Goal: Use online tool/utility: Utilize a website feature to perform a specific function

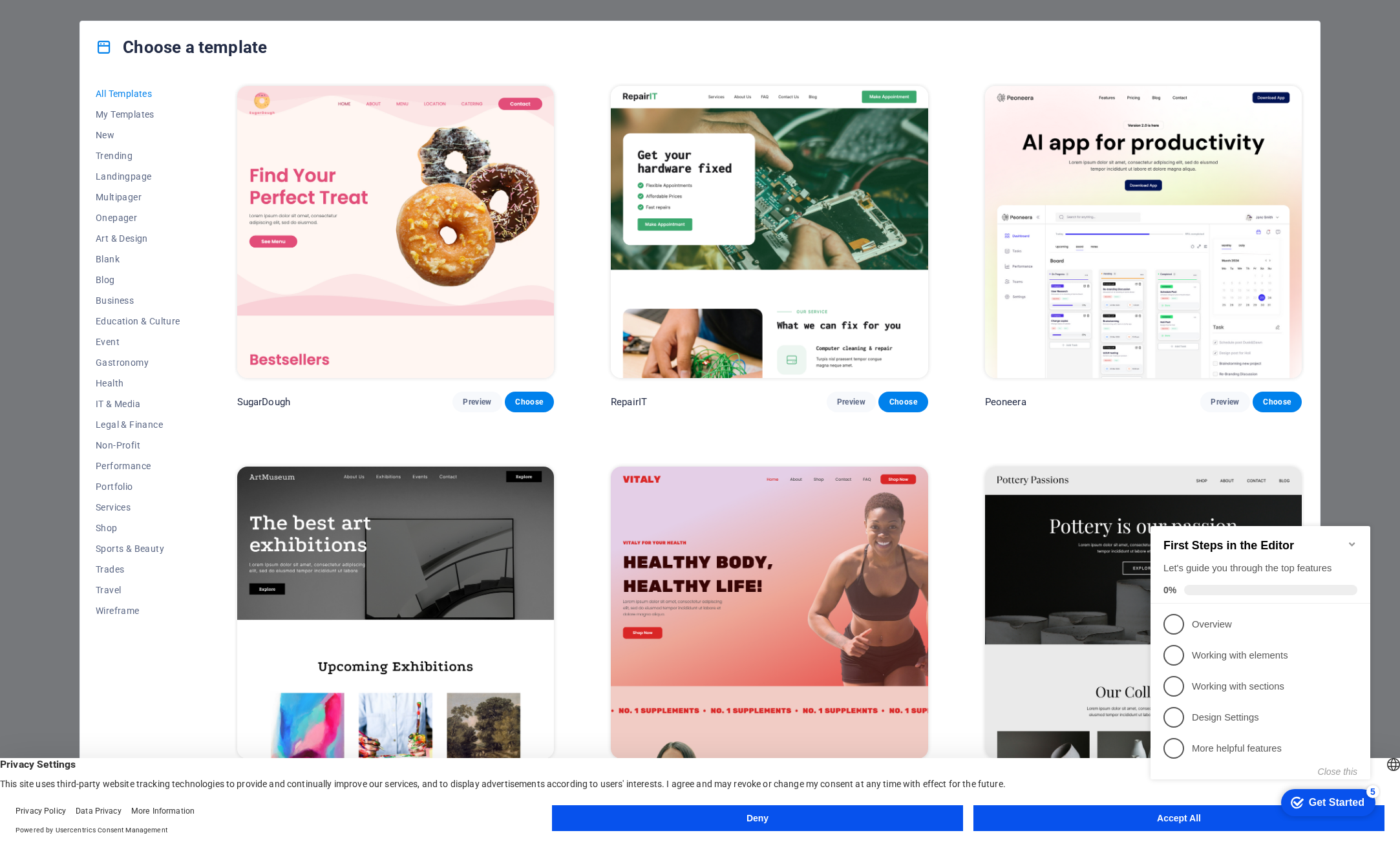
click at [770, 818] on button "Deny" at bounding box center [758, 818] width 411 height 26
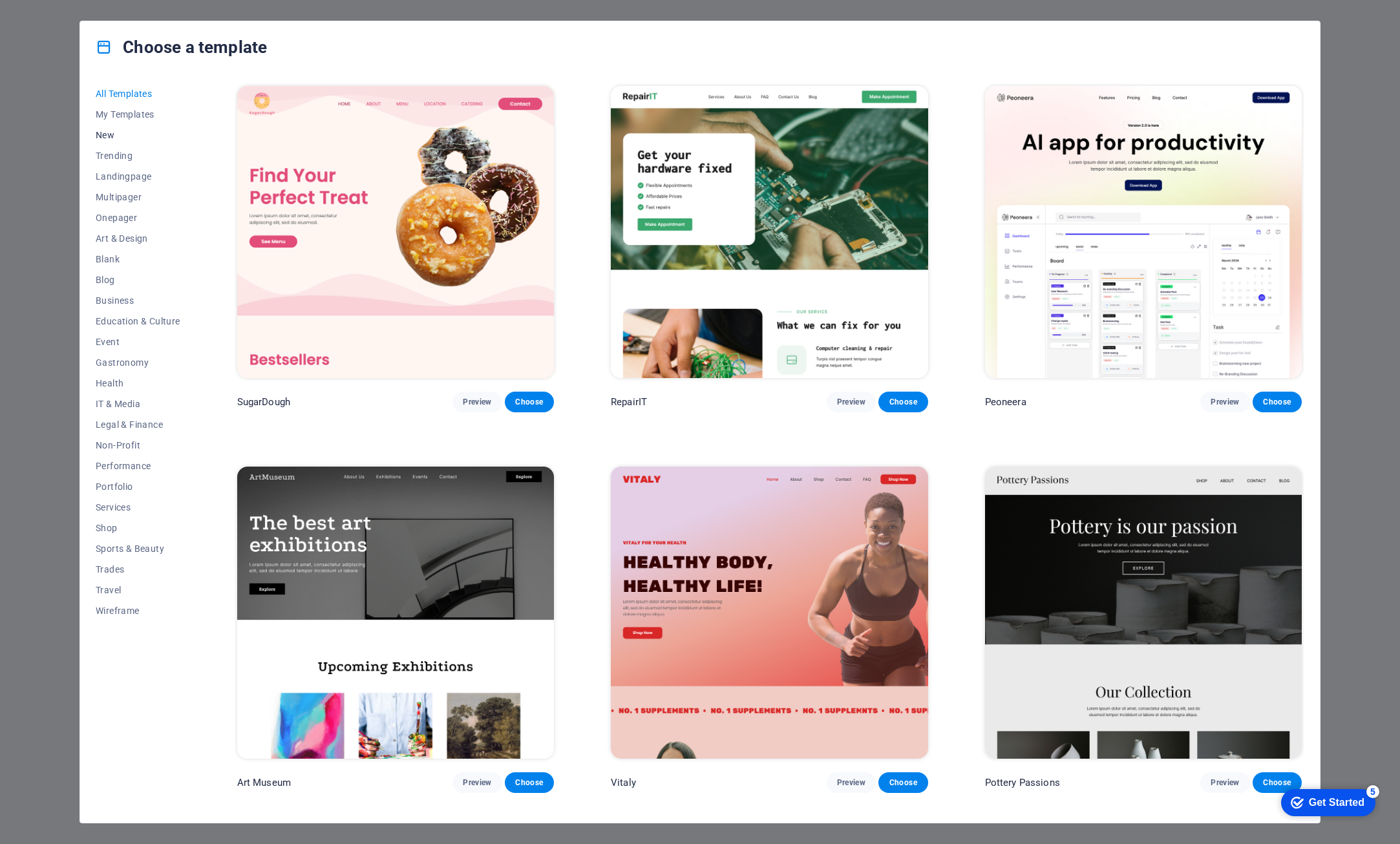
click at [106, 132] on span "New" at bounding box center [137, 135] width 84 height 10
click at [108, 157] on span "Trending" at bounding box center [137, 156] width 84 height 10
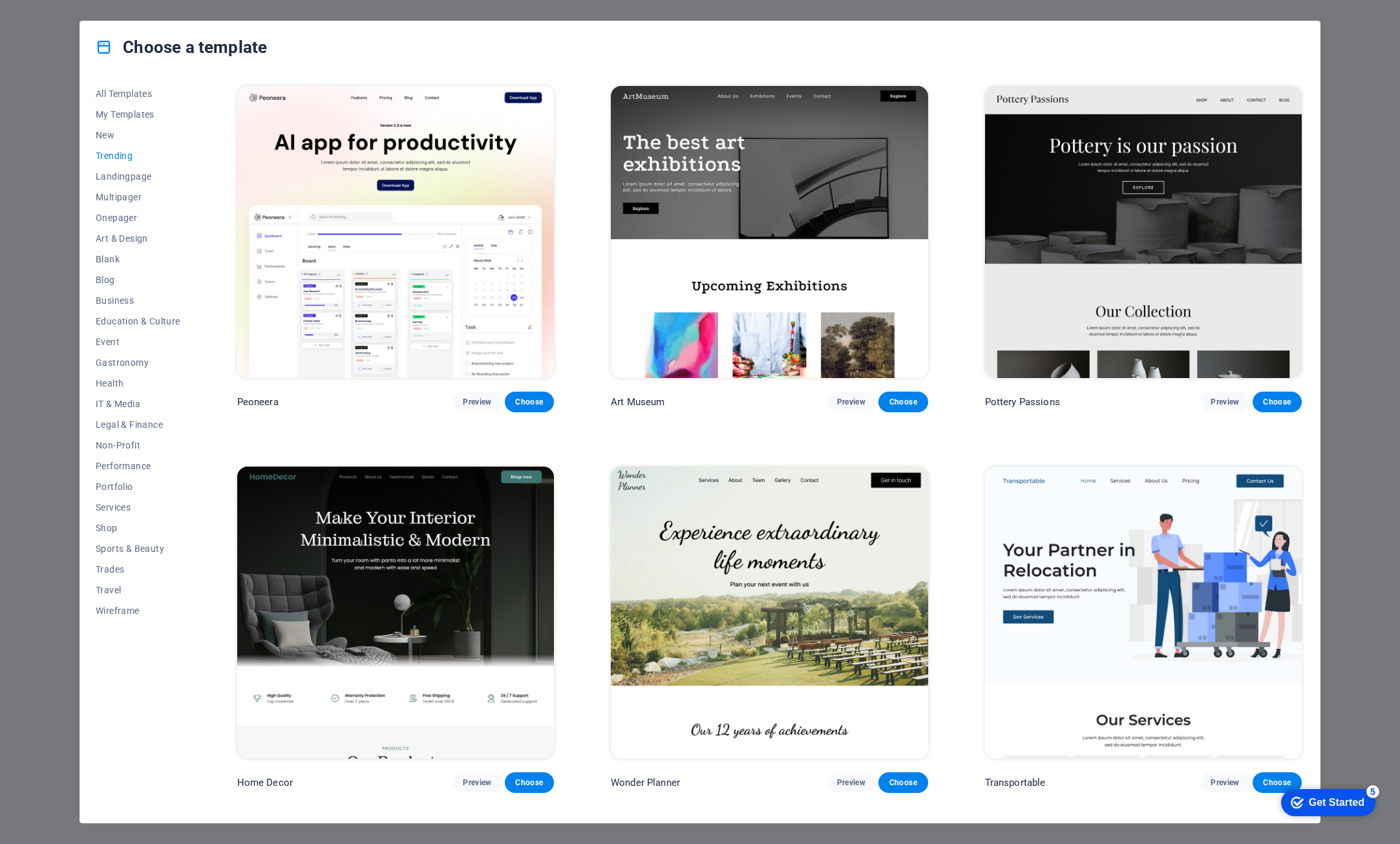
click at [405, 232] on img at bounding box center [396, 232] width 317 height 292
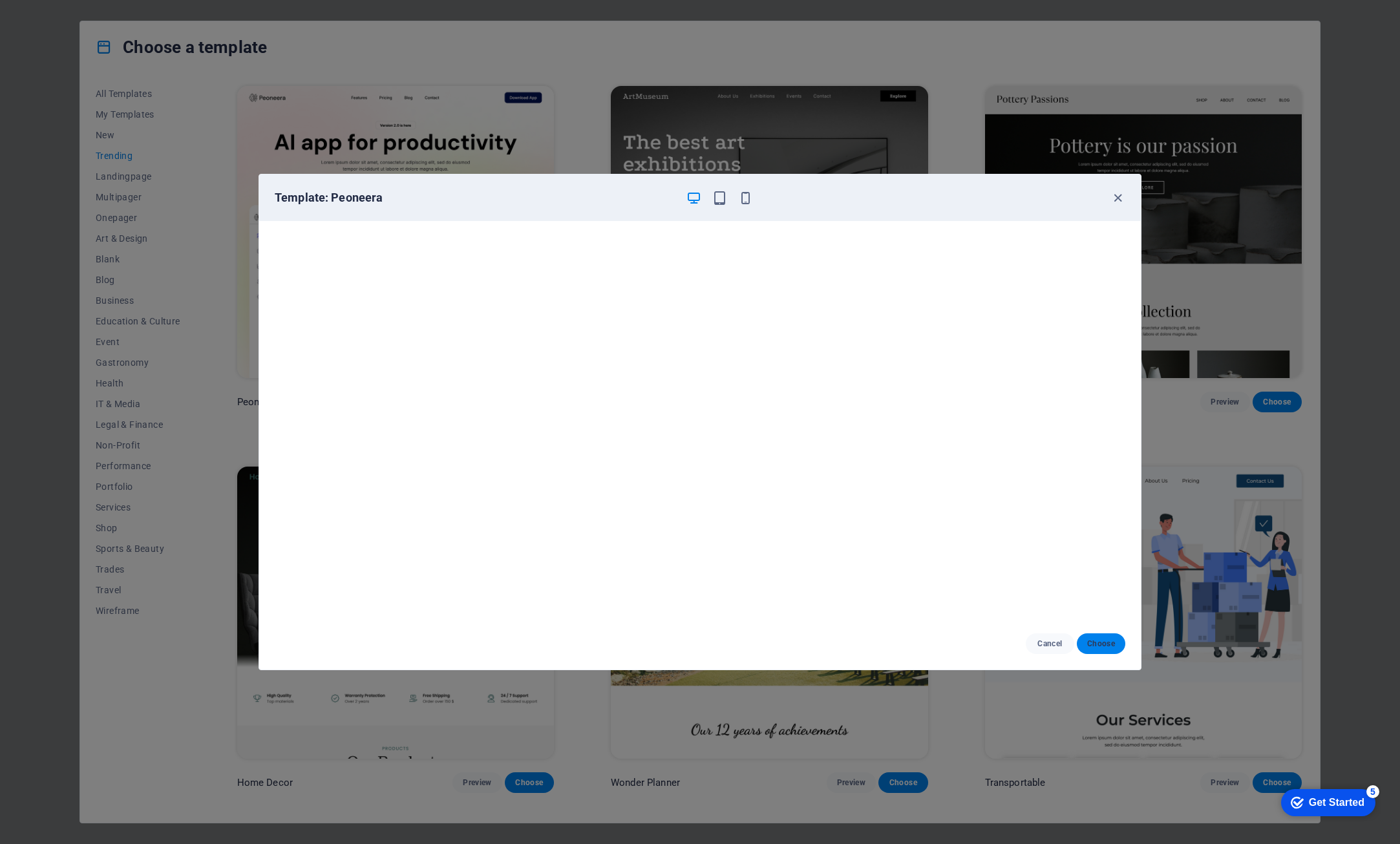
click at [1097, 643] on span "Choose" at bounding box center [1101, 643] width 28 height 10
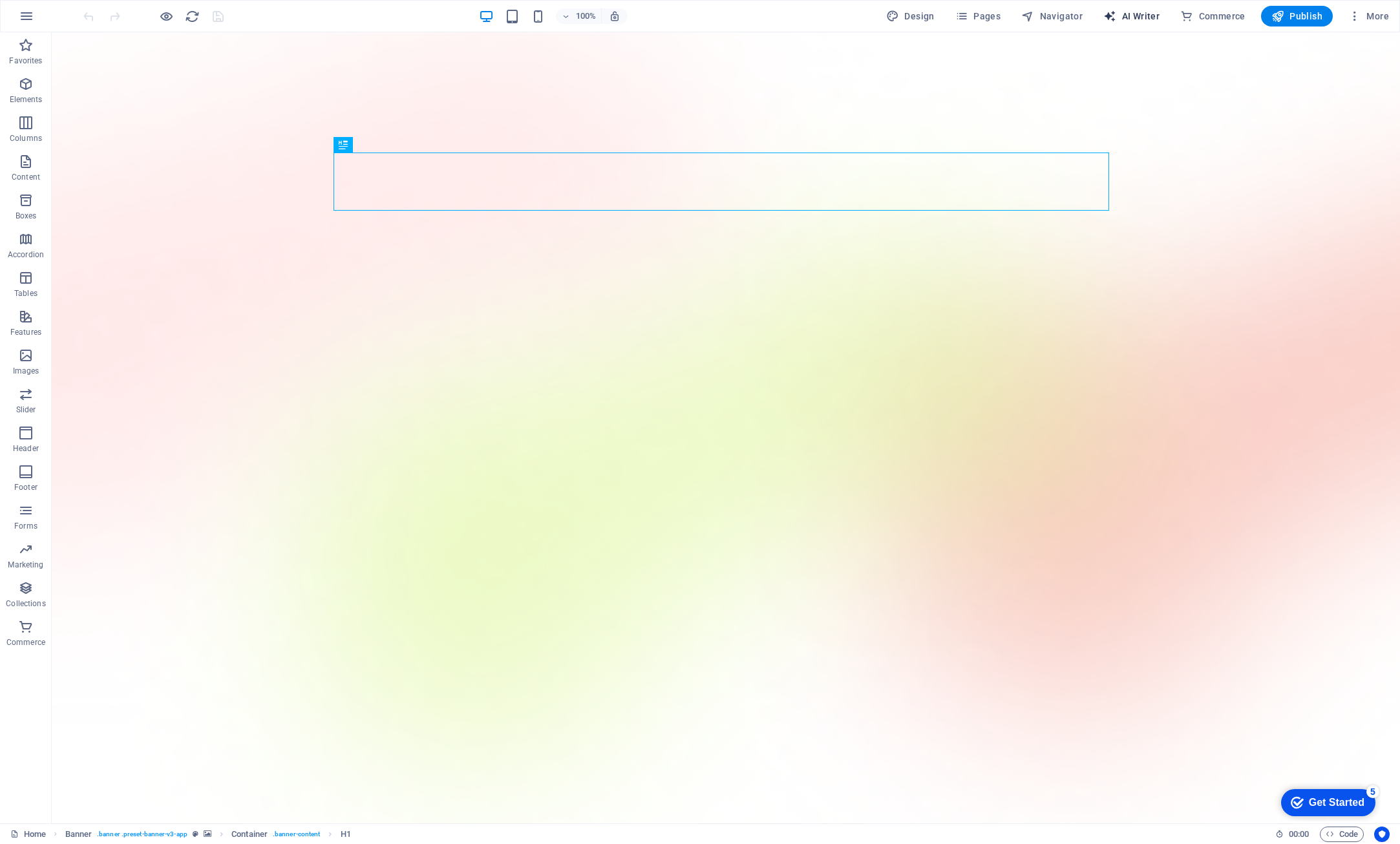
click at [1138, 18] on span "AI Writer" at bounding box center [1131, 16] width 56 height 13
select select "English"
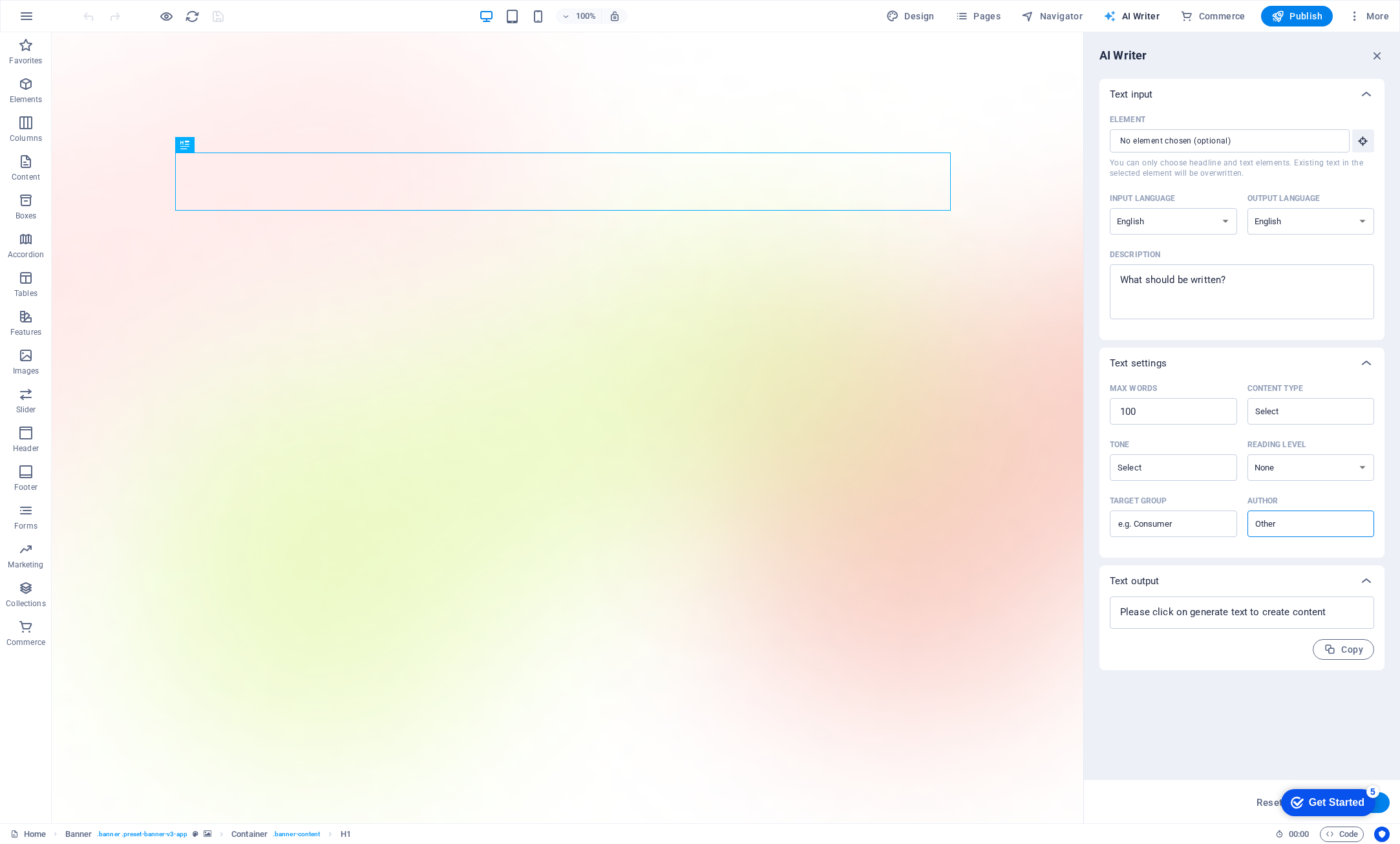
click at [1138, 18] on span "AI Writer" at bounding box center [1131, 16] width 56 height 13
